Goal: Complete application form

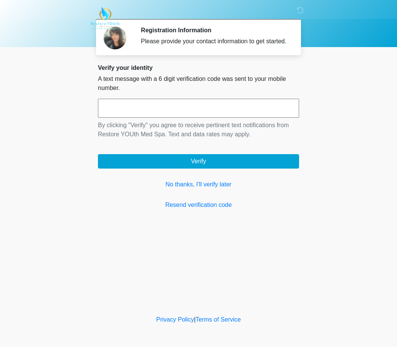
scroll to position [0, 0]
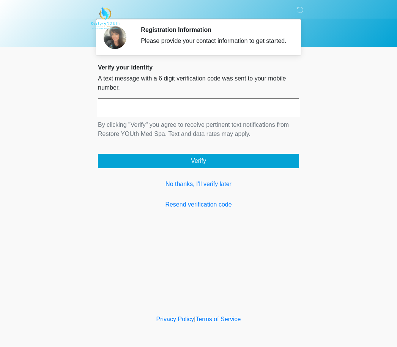
click at [213, 188] on link "No thanks, I'll verify later" at bounding box center [198, 184] width 201 height 9
click at [210, 183] on div "Verify your identity A text message with a 6 digit verification code was sent t…" at bounding box center [198, 136] width 201 height 145
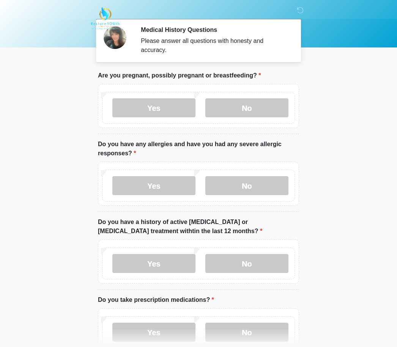
click at [271, 111] on label "No" at bounding box center [246, 107] width 83 height 19
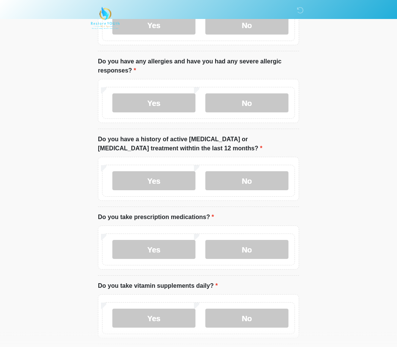
scroll to position [83, 0]
click at [271, 94] on label "No" at bounding box center [246, 102] width 83 height 19
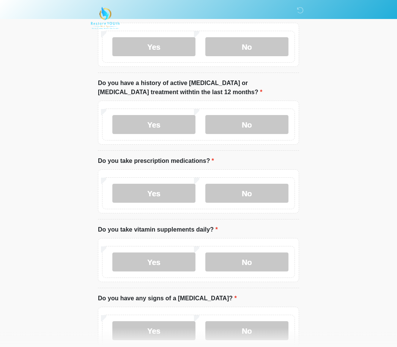
scroll to position [139, 0]
click at [261, 122] on label "No" at bounding box center [246, 124] width 83 height 19
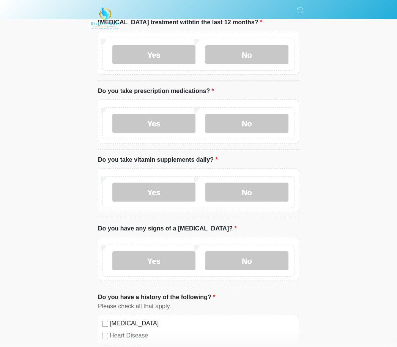
click at [170, 120] on label "Yes" at bounding box center [153, 123] width 83 height 19
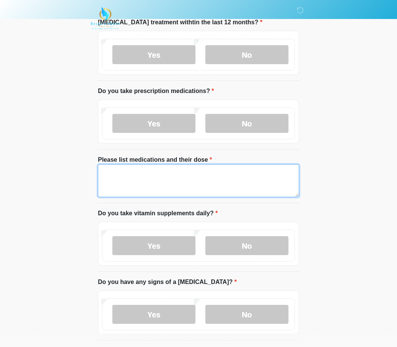
click at [240, 188] on textarea "Please list medications and their dose" at bounding box center [198, 180] width 201 height 33
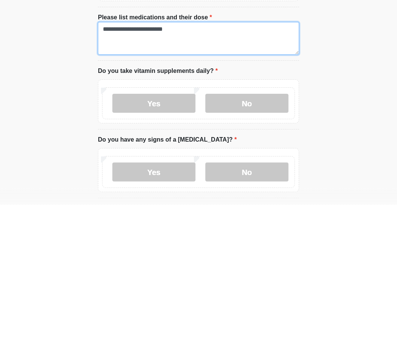
type textarea "**********"
click at [177, 236] on label "Yes" at bounding box center [153, 245] width 83 height 19
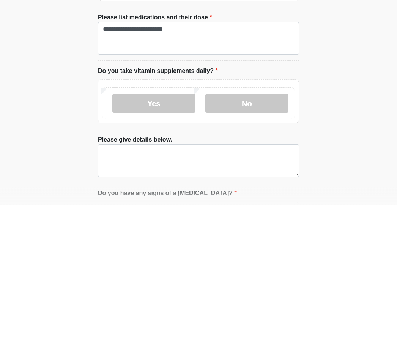
scroll to position [351, 0]
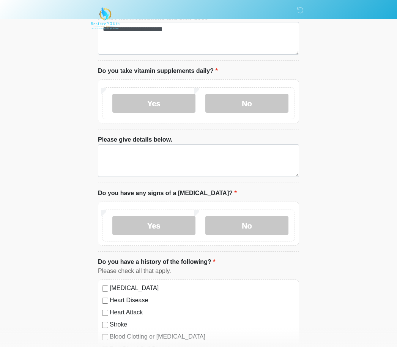
click at [266, 100] on label "No" at bounding box center [246, 103] width 83 height 19
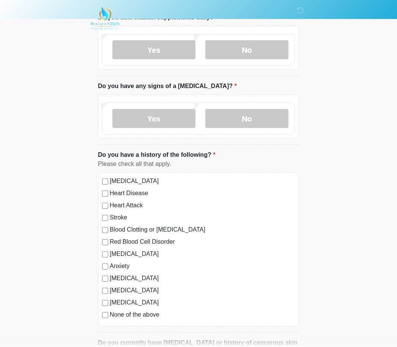
scroll to position [409, 0]
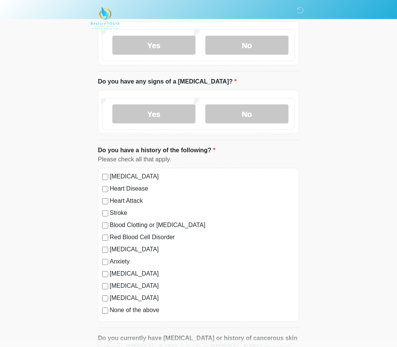
click at [250, 107] on label "No" at bounding box center [246, 114] width 83 height 19
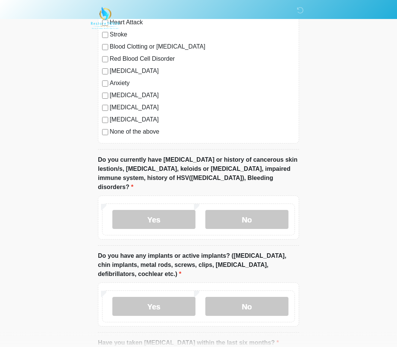
scroll to position [594, 0]
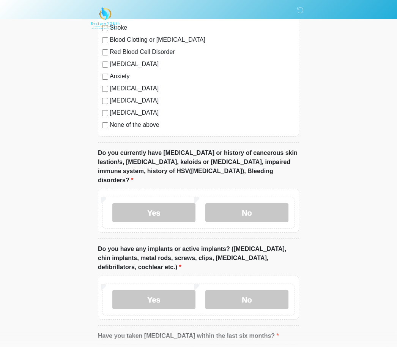
click at [263, 203] on label "No" at bounding box center [246, 212] width 83 height 19
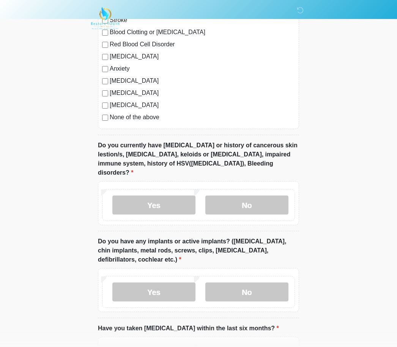
scroll to position [667, 0]
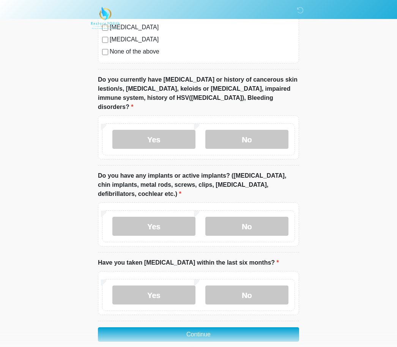
click at [264, 217] on label "No" at bounding box center [246, 226] width 83 height 19
click at [256, 286] on label "No" at bounding box center [246, 295] width 83 height 19
click at [275, 327] on button "Continue" at bounding box center [198, 334] width 201 height 14
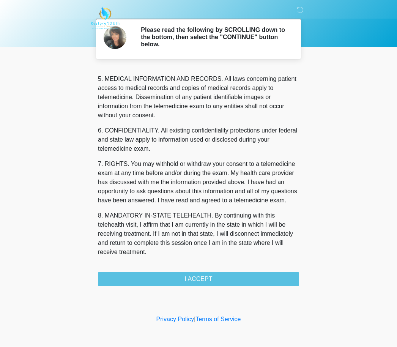
scroll to position [245, 0]
click at [221, 284] on button "I ACCEPT" at bounding box center [198, 279] width 201 height 14
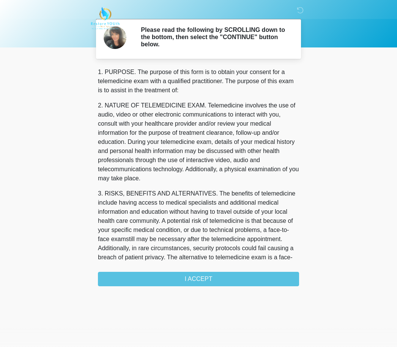
scroll to position [0, 0]
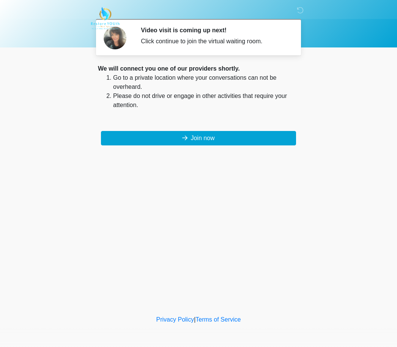
click at [182, 137] on icon at bounding box center [184, 138] width 5 height 6
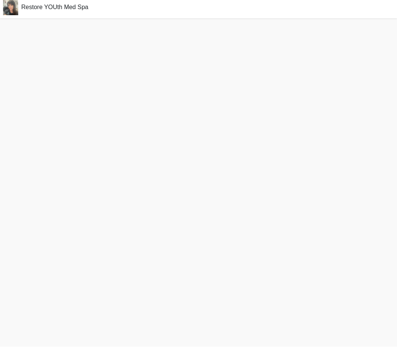
scroll to position [27, 0]
